Goal: Task Accomplishment & Management: Manage account settings

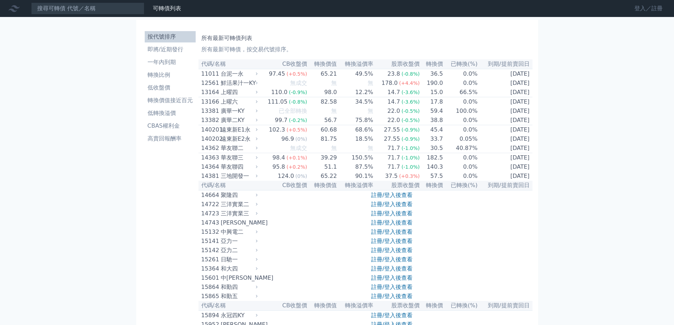
click at [648, 7] on link "登入／註冊" at bounding box center [648, 8] width 40 height 11
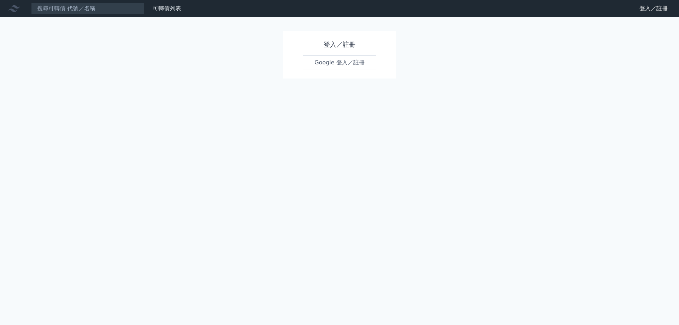
click at [331, 60] on link "Google 登入／註冊" at bounding box center [340, 62] width 74 height 15
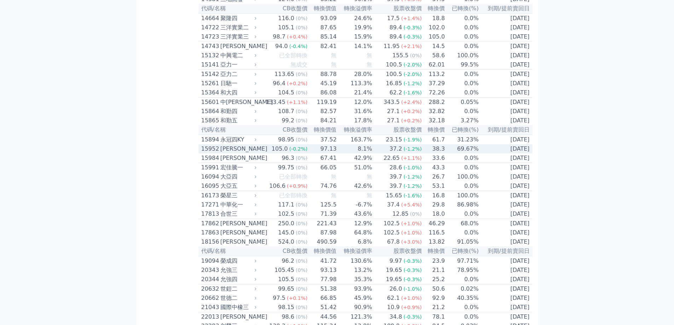
scroll to position [177, 0]
